Goal: Task Accomplishment & Management: Use online tool/utility

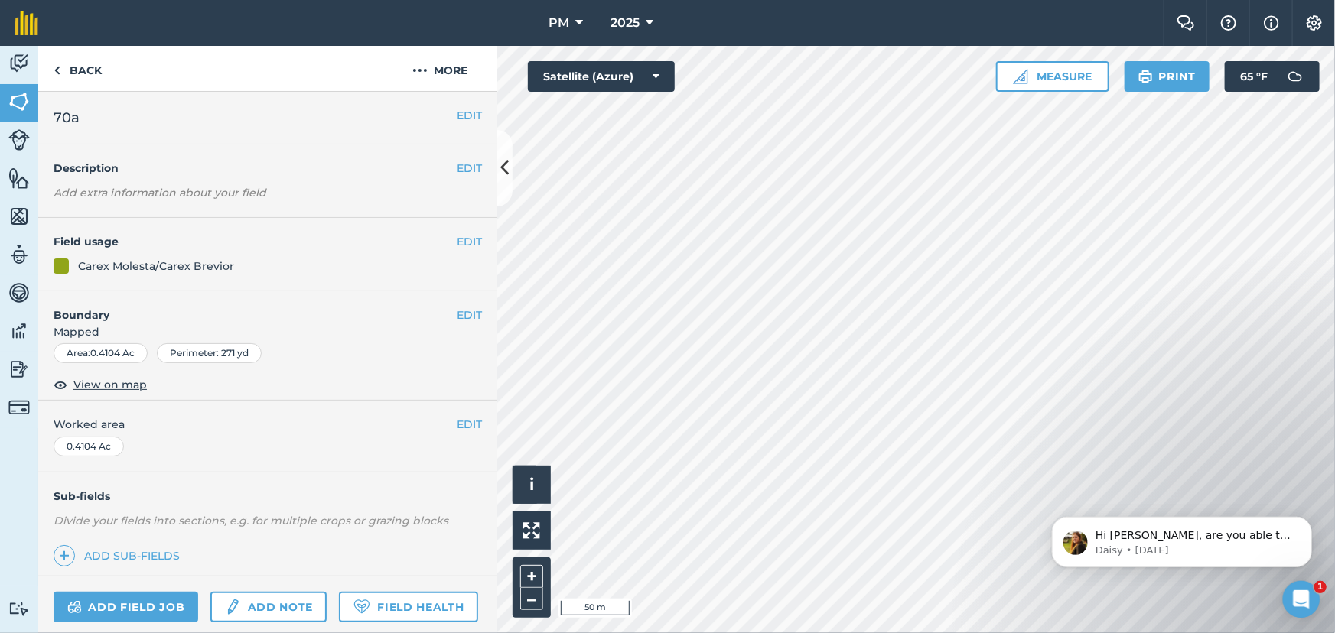
scroll to position [142, 0]
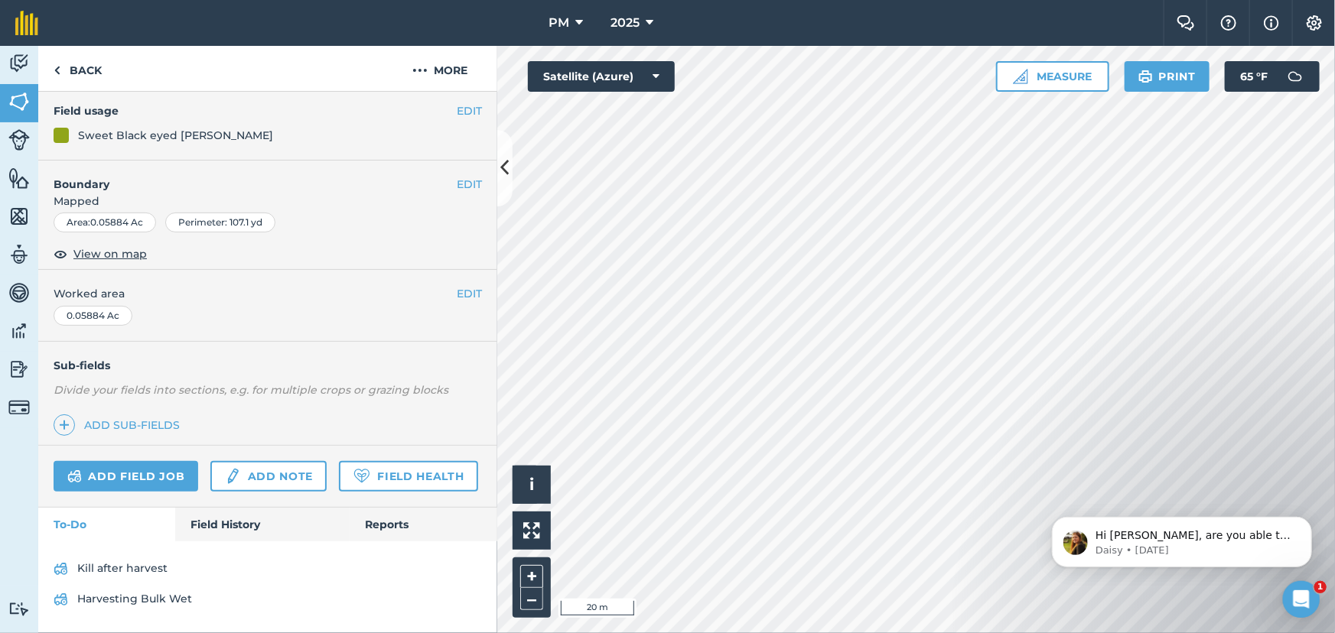
scroll to position [128, 0]
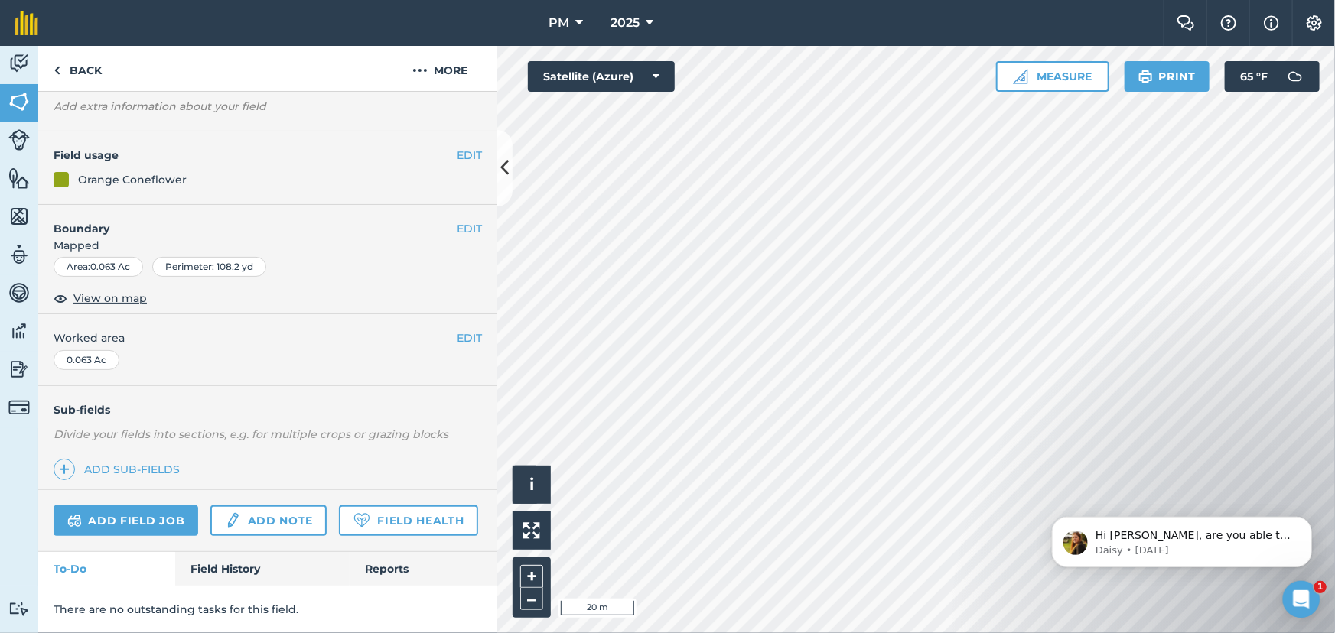
scroll to position [142, 0]
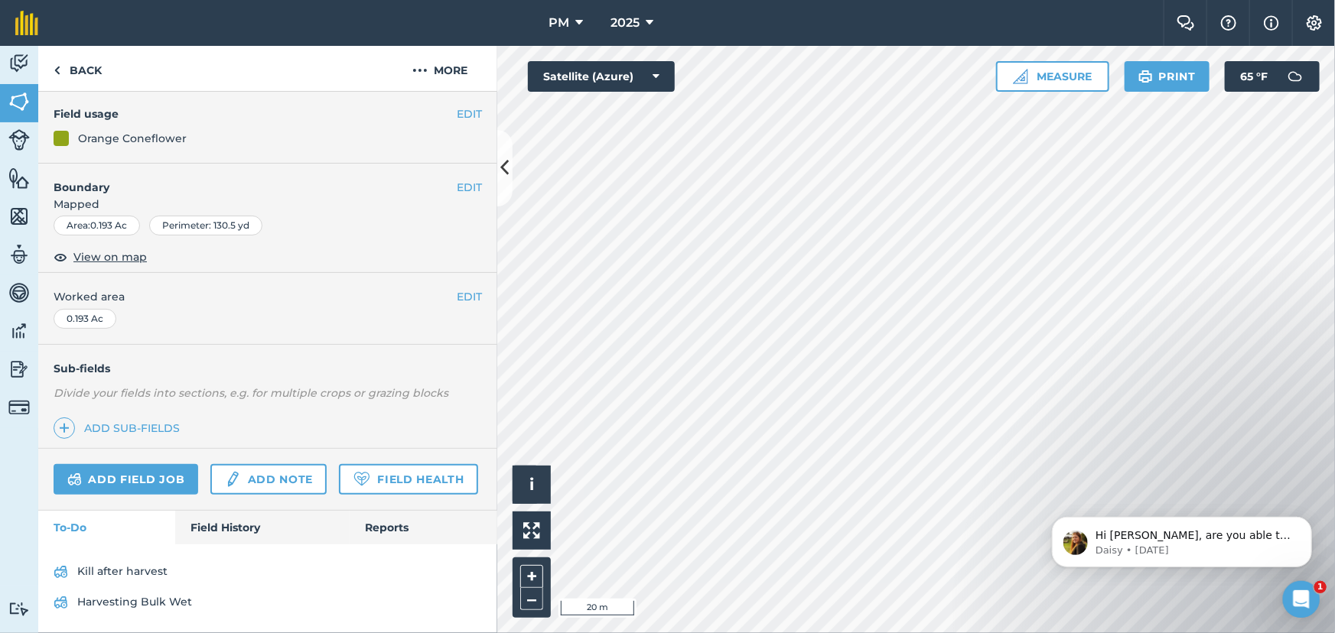
scroll to position [142, 0]
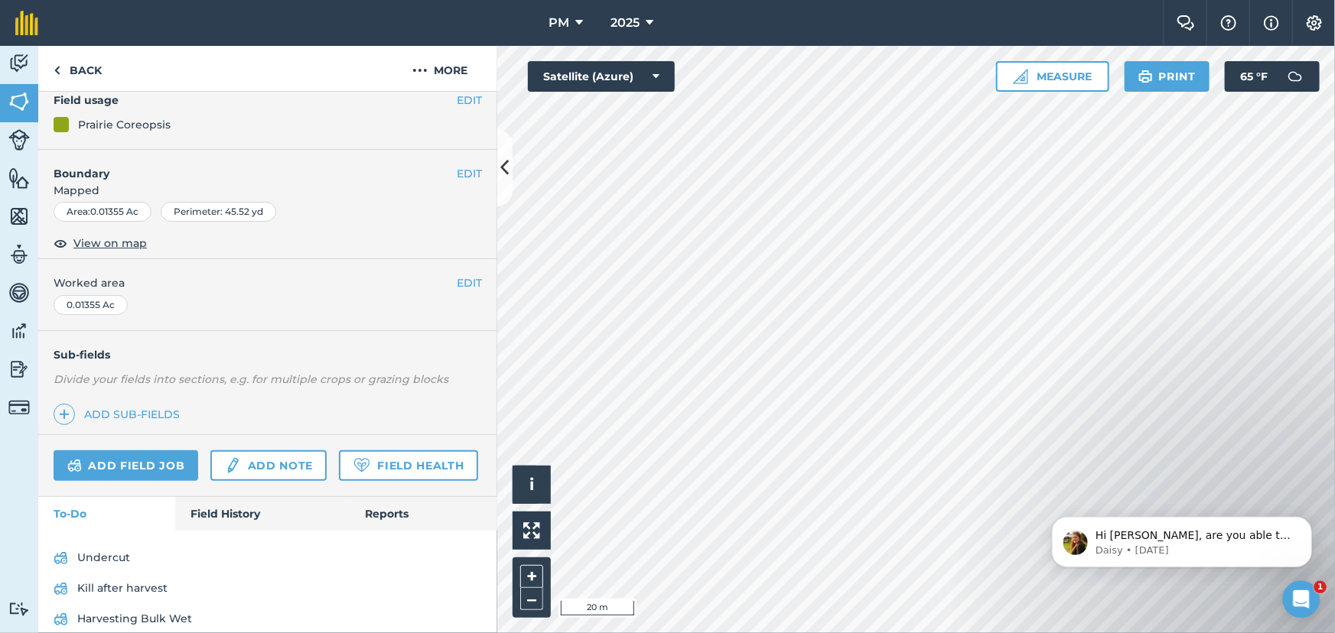
scroll to position [128, 0]
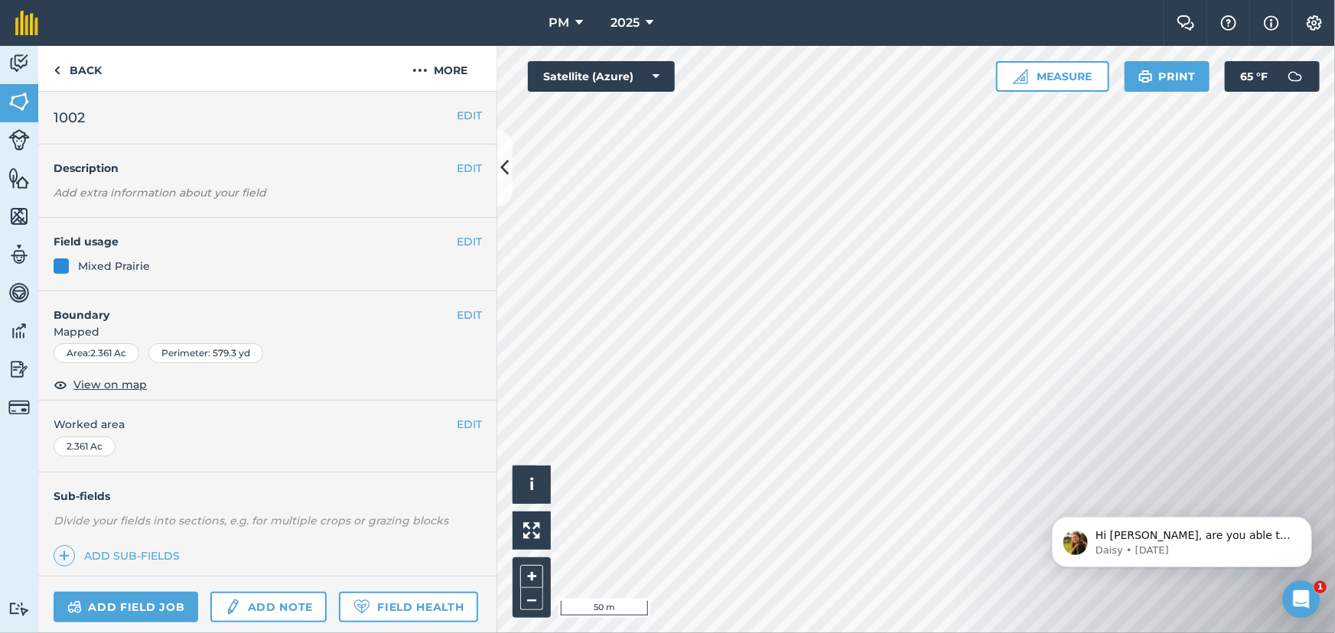
scroll to position [203, 0]
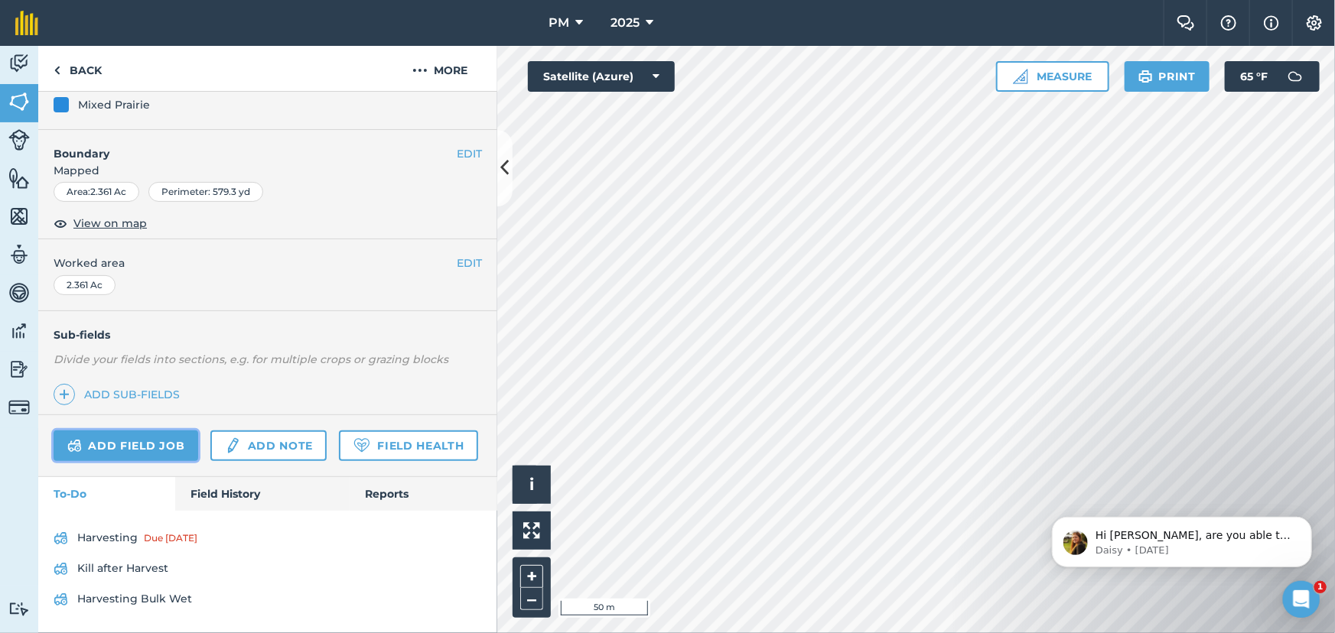
click at [133, 431] on link "Add field job" at bounding box center [126, 446] width 145 height 31
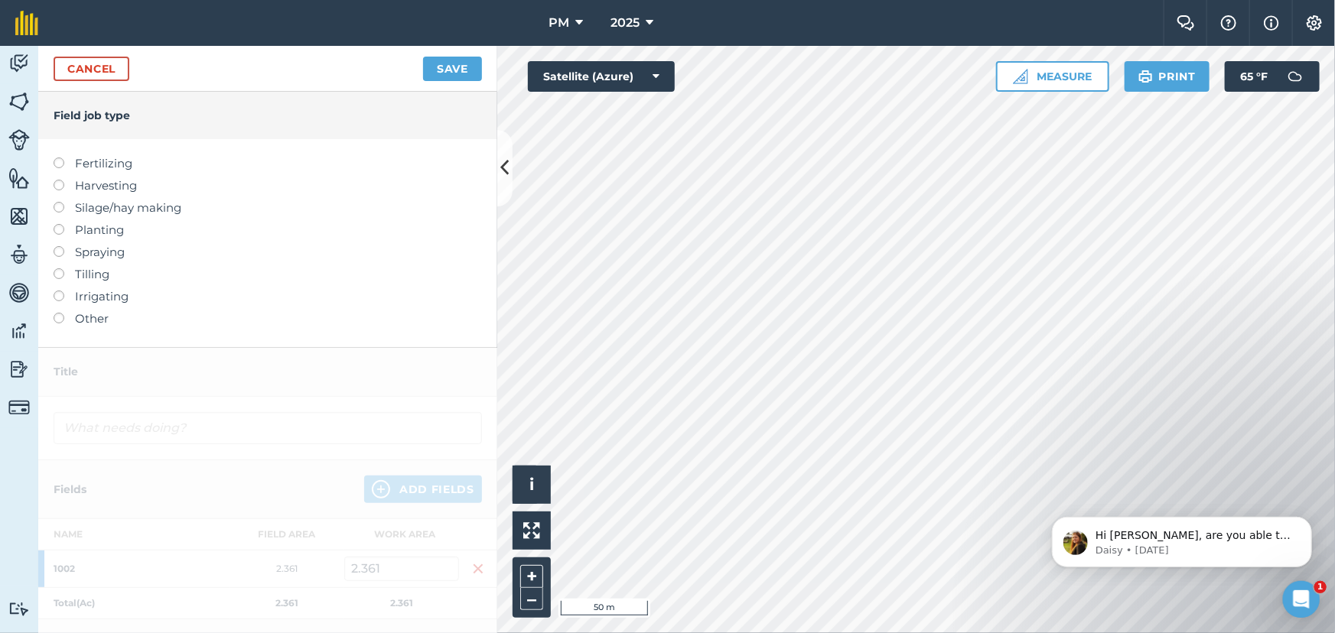
click at [55, 269] on label at bounding box center [64, 269] width 21 height 0
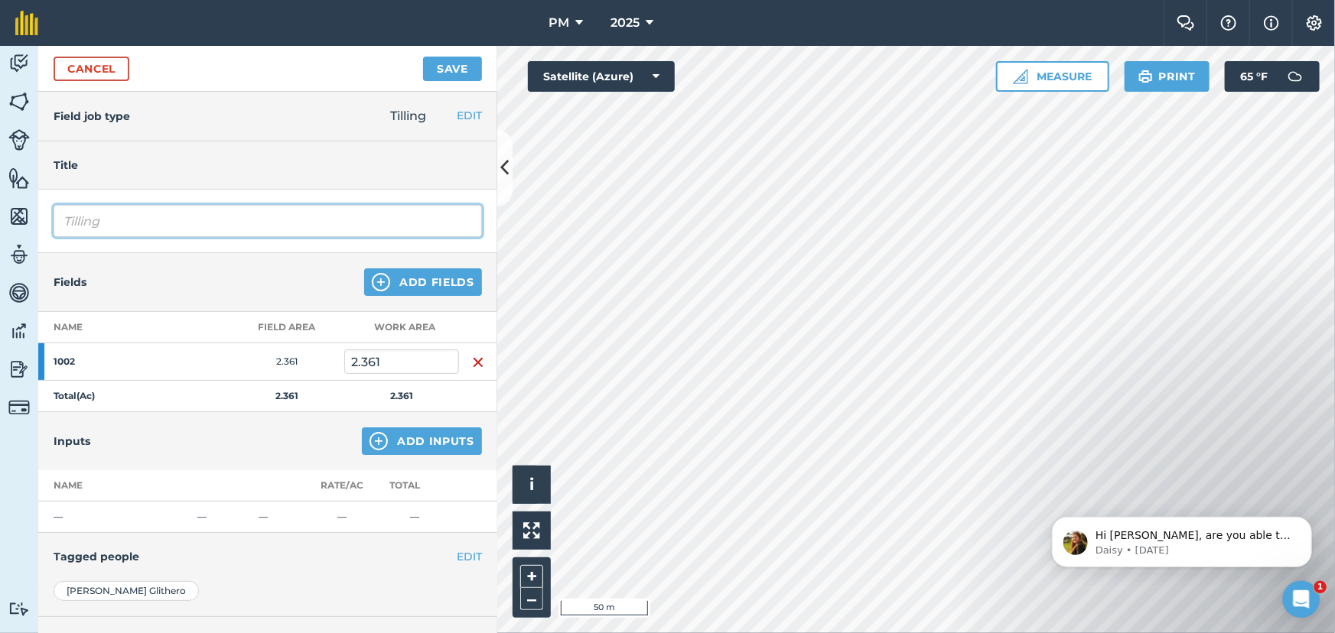
click at [103, 222] on input "Tilling" at bounding box center [268, 221] width 428 height 32
type input "T"
click at [134, 220] on input "Undercut echinacea" at bounding box center [268, 221] width 428 height 32
type input "Undercut Echinacea"
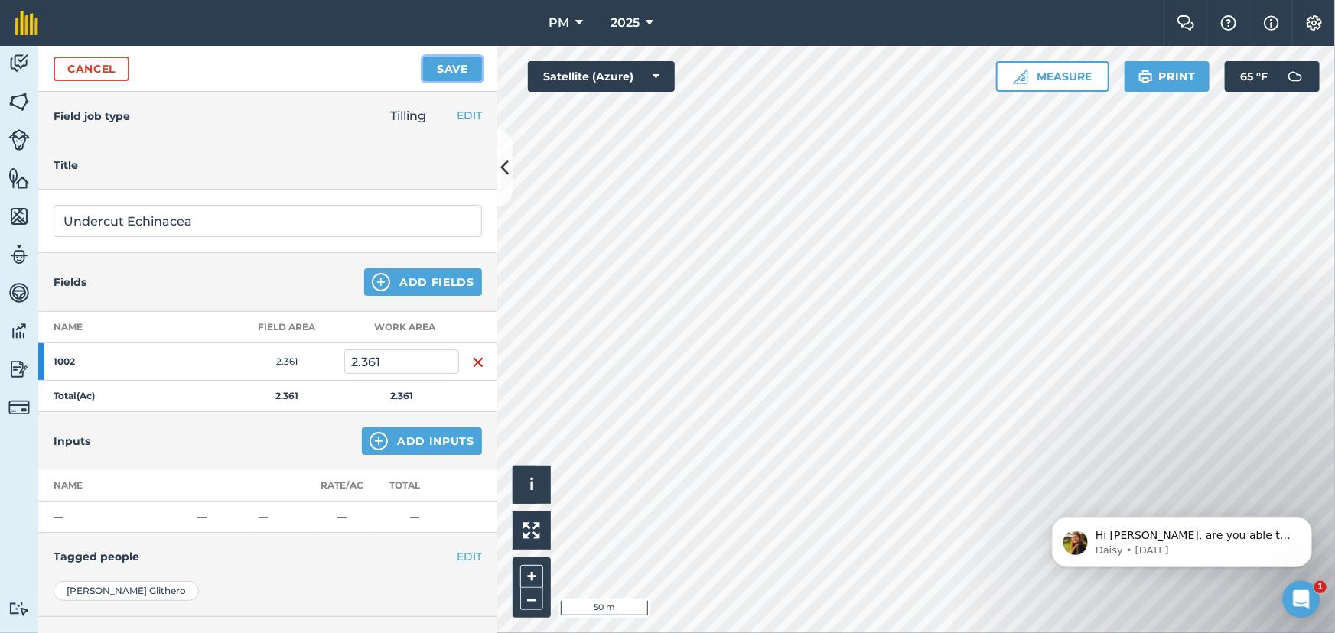
click at [462, 69] on button "Save" at bounding box center [452, 69] width 59 height 24
